Goal: Task Accomplishment & Management: Use online tool/utility

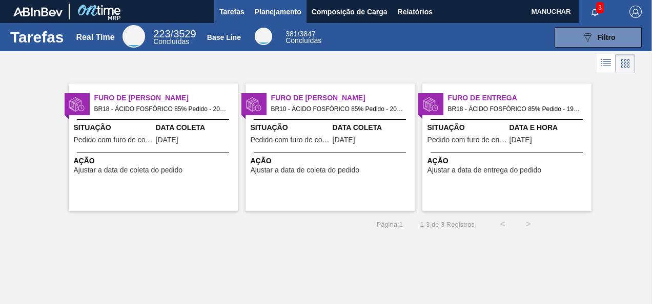
click at [280, 14] on span "Planejamento" at bounding box center [278, 12] width 47 height 12
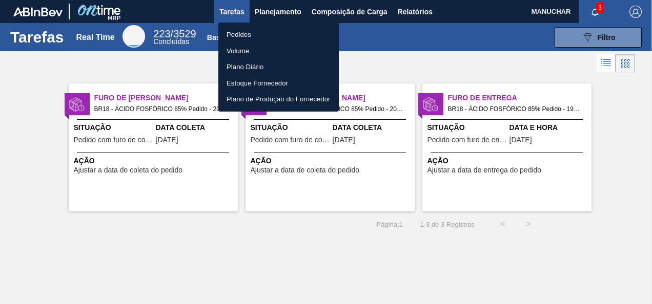
click at [634, 9] on div at bounding box center [326, 152] width 652 height 304
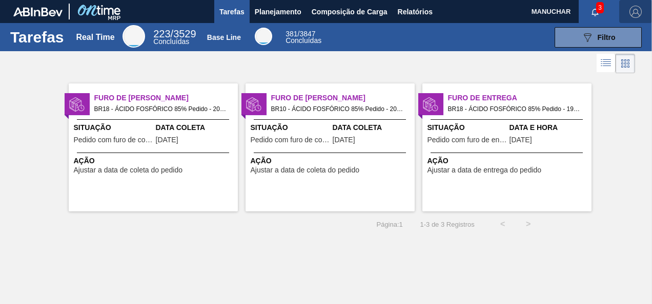
click at [634, 9] on img "button" at bounding box center [635, 12] width 12 height 12
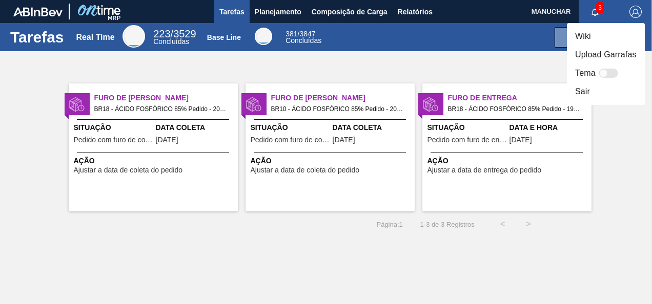
click at [592, 89] on li "Sair" at bounding box center [606, 92] width 78 height 18
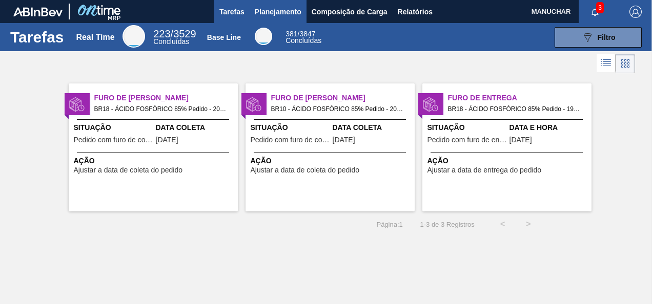
click at [273, 11] on span "Planejamento" at bounding box center [278, 12] width 47 height 12
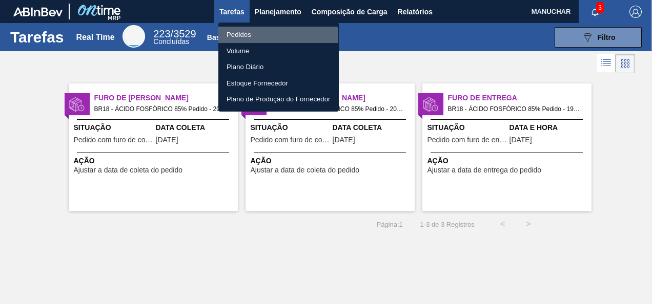
click at [247, 38] on li "Pedidos" at bounding box center [278, 35] width 120 height 16
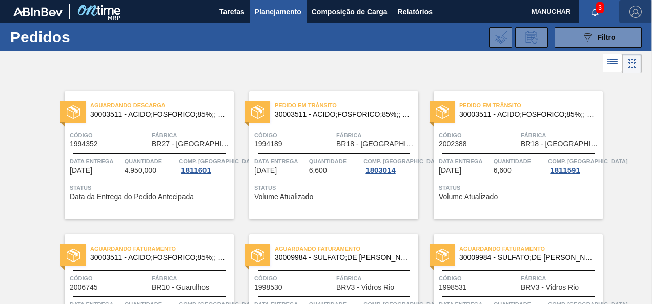
click at [636, 14] on img "button" at bounding box center [635, 12] width 12 height 12
